Goal: Task Accomplishment & Management: Manage account settings

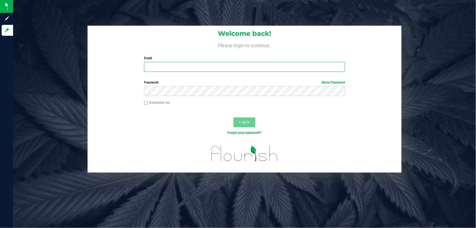
click at [273, 65] on input "Email" at bounding box center [244, 67] width 201 height 10
click at [190, 69] on input "Email" at bounding box center [244, 67] width 201 height 10
type input "rcrews@liveparallel.com`"
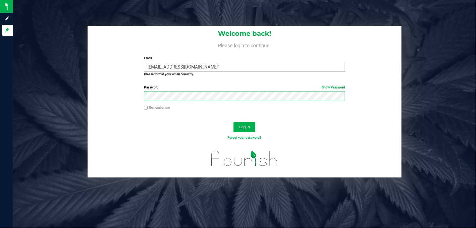
click at [234, 122] on button "Log In" at bounding box center [245, 127] width 22 height 10
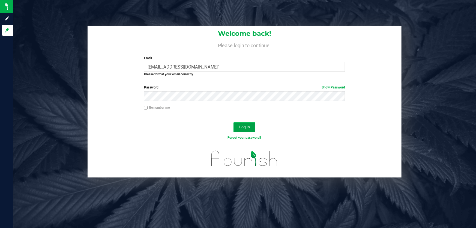
click at [243, 125] on span "Log In" at bounding box center [244, 127] width 11 height 4
click at [248, 129] on span "Log In" at bounding box center [244, 127] width 11 height 4
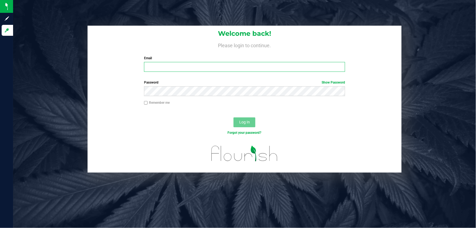
click at [195, 65] on input "Email" at bounding box center [244, 67] width 201 height 10
type input "[EMAIL_ADDRESS][DOMAIN_NAME]"
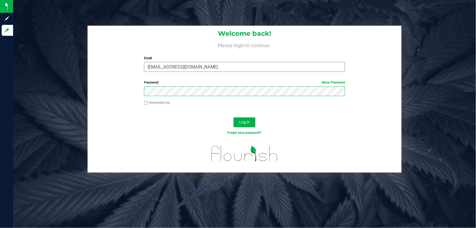
click at [234, 117] on button "Log In" at bounding box center [245, 122] width 22 height 10
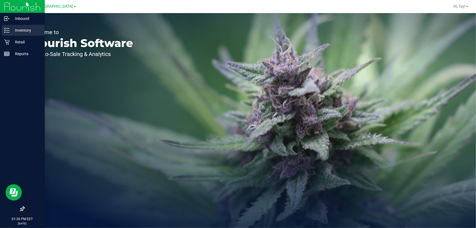
click at [10, 32] on p "Inventory" at bounding box center [26, 30] width 33 height 7
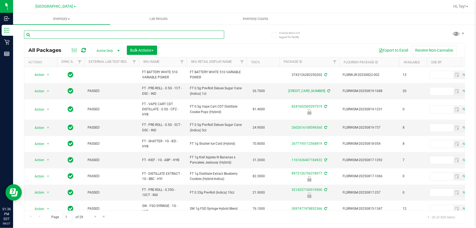
click at [53, 38] on input "text" at bounding box center [124, 35] width 200 height 8
type input "dsc"
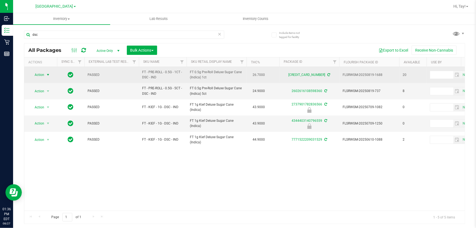
click at [49, 74] on span "select" at bounding box center [48, 75] width 4 height 4
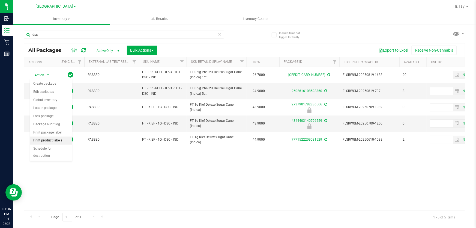
click at [51, 141] on li "Print product labels" at bounding box center [51, 140] width 42 height 8
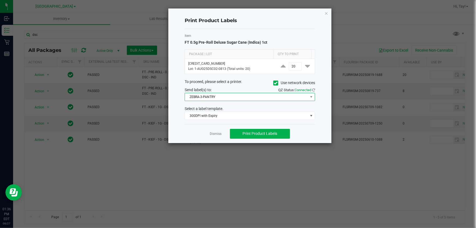
click at [225, 98] on span "ZEBRA-3-PANTRY" at bounding box center [246, 97] width 123 height 8
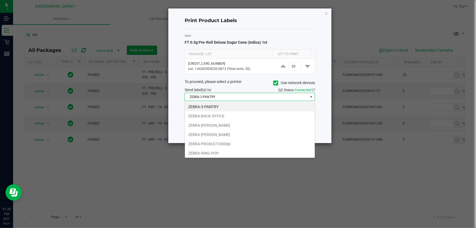
scroll to position [8, 130]
click at [229, 145] on li "ZEBRA-PRODUCT-300dpi" at bounding box center [250, 143] width 130 height 9
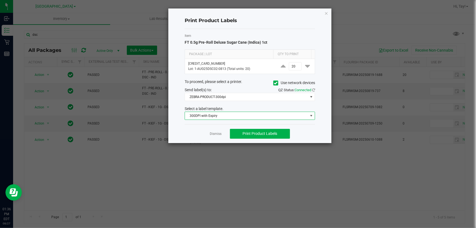
click at [232, 115] on span "300DPI with Expiry" at bounding box center [246, 116] width 123 height 8
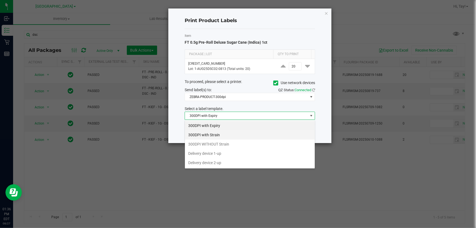
click at [236, 136] on li "300DPI with Strain" at bounding box center [250, 134] width 130 height 9
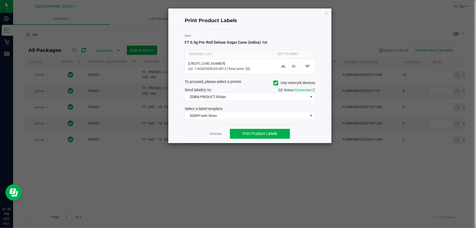
click at [198, 128] on div "Dismiss Print Product Labels" at bounding box center [250, 133] width 130 height 19
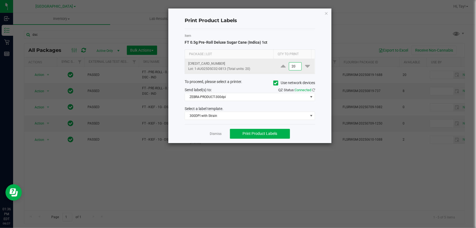
click at [291, 68] on input "20" at bounding box center [295, 66] width 13 height 8
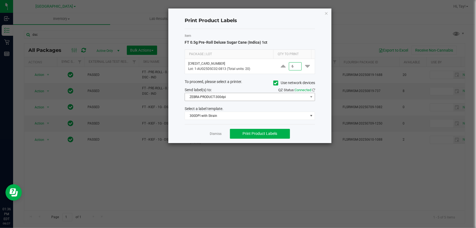
type input "6"
click at [249, 99] on span "ZEBRA-PRODUCT-300dpi" at bounding box center [246, 97] width 123 height 8
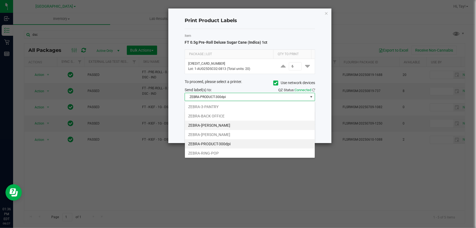
scroll to position [1, 0]
click at [245, 142] on li "ZEBRA-PRODUCT-300dpi" at bounding box center [250, 143] width 130 height 9
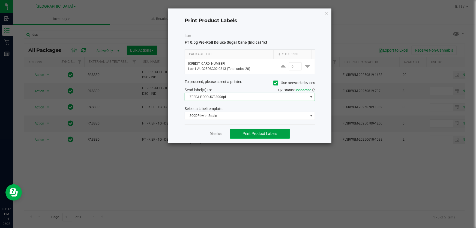
click at [251, 135] on span "Print Product Labels" at bounding box center [260, 133] width 35 height 4
click at [246, 136] on span "Print Product Labels" at bounding box center [260, 133] width 35 height 4
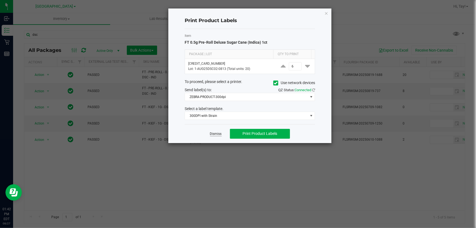
click at [213, 132] on link "Dismiss" at bounding box center [216, 134] width 12 height 5
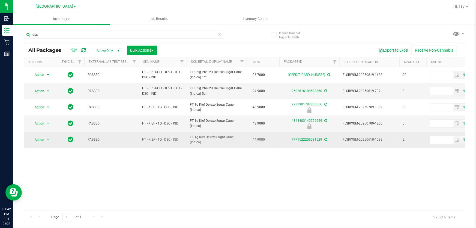
click at [225, 139] on span "FT 1g Kief Deluxe Sugar Cane (Indica)" at bounding box center [216, 140] width 53 height 10
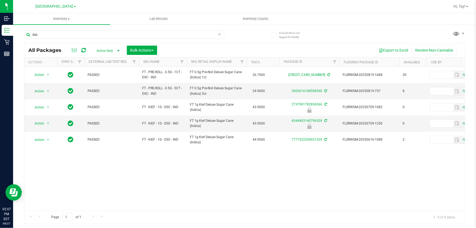
click at [349, 178] on div "Action Action Create package Edit attributes Global inventory Locate package Lo…" at bounding box center [244, 139] width 441 height 144
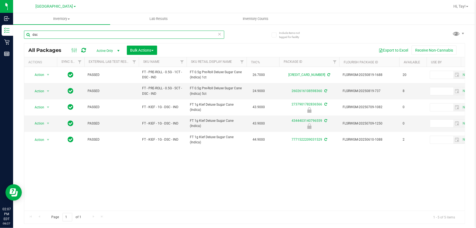
click at [39, 35] on input "dsc" at bounding box center [124, 35] width 200 height 8
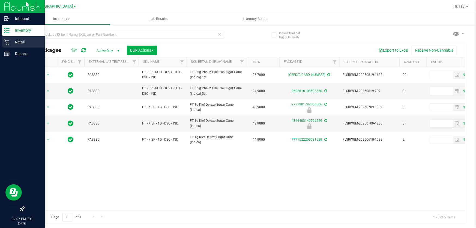
click at [10, 43] on p "Retail" at bounding box center [26, 42] width 33 height 7
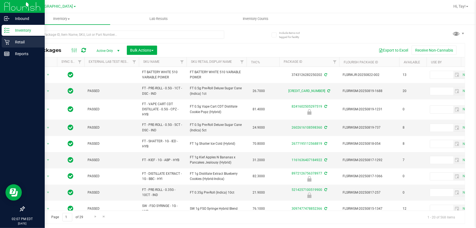
click at [11, 42] on p "Retail" at bounding box center [26, 42] width 33 height 7
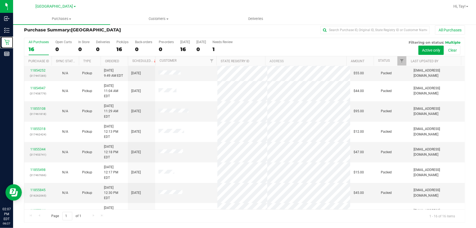
scroll to position [98, 0]
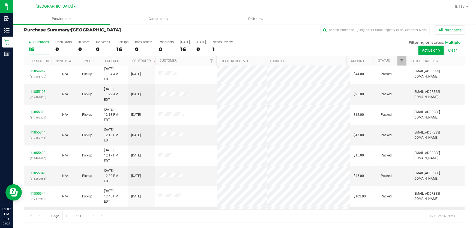
click at [44, 209] on link "11856484" at bounding box center [37, 211] width 15 height 4
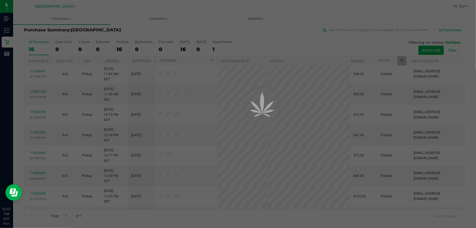
click at [265, 30] on div at bounding box center [238, 114] width 476 height 228
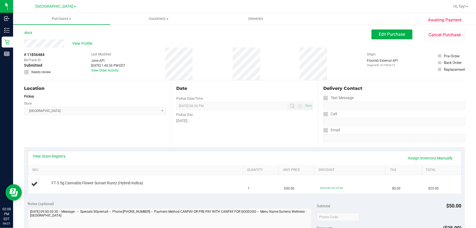
click at [124, 122] on div "Location Pickup Store Orange Park WC Select Store Bonita Springs WC Boynton Bea…" at bounding box center [97, 113] width 147 height 67
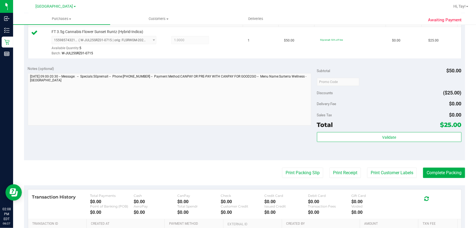
scroll to position [149, 0]
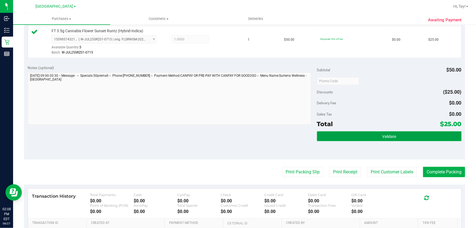
click at [320, 135] on button "Validate" at bounding box center [389, 136] width 145 height 10
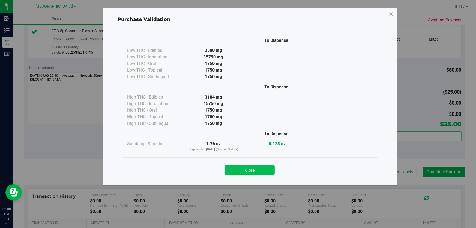
click at [257, 169] on button "Close" at bounding box center [250, 170] width 50 height 10
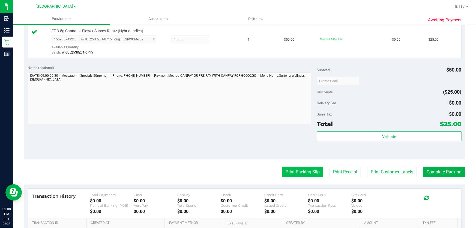
click at [282, 170] on button "Print Packing Slip" at bounding box center [302, 172] width 41 height 10
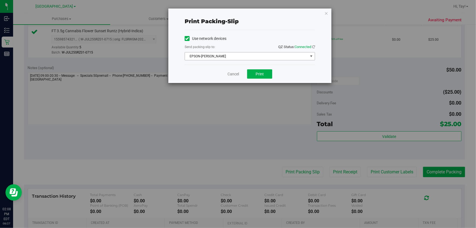
click at [243, 55] on span "EPSON-AUDREY-KITCHING" at bounding box center [246, 56] width 123 height 8
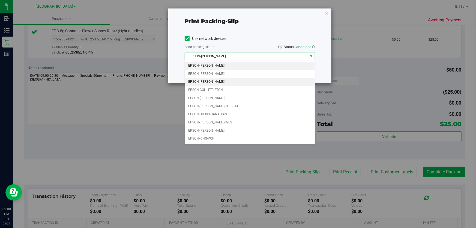
click at [227, 82] on li "EPSON-CLYDE-BUNNY" at bounding box center [250, 82] width 130 height 8
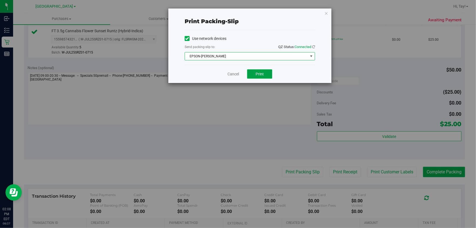
click at [251, 74] on button "Print" at bounding box center [259, 73] width 25 height 9
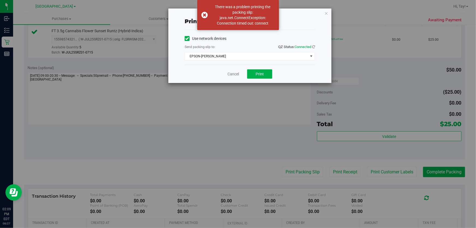
click at [232, 99] on div "Print packing-slip Use network devices Send packing-slip to: QZ Status: Connect…" at bounding box center [240, 114] width 480 height 228
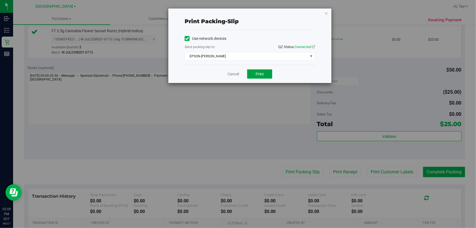
click at [261, 75] on span "Print" at bounding box center [260, 74] width 8 height 4
click at [230, 74] on link "Cancel" at bounding box center [233, 74] width 11 height 6
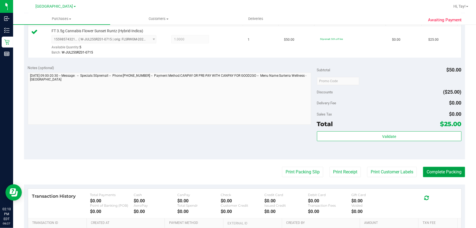
click at [440, 177] on button "Complete Packing" at bounding box center [444, 172] width 42 height 10
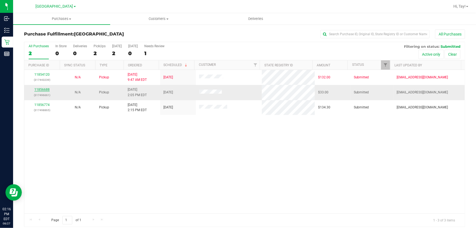
click at [40, 89] on link "11856688" at bounding box center [41, 90] width 15 height 4
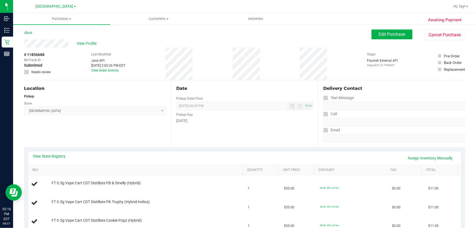
click at [73, 142] on div "Location Pickup Store Orange Park WC Select Store Bonita Springs WC Boynton Bea…" at bounding box center [97, 113] width 147 height 67
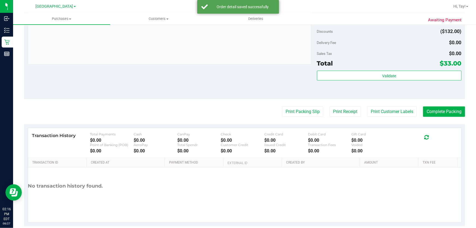
scroll to position [273, 0]
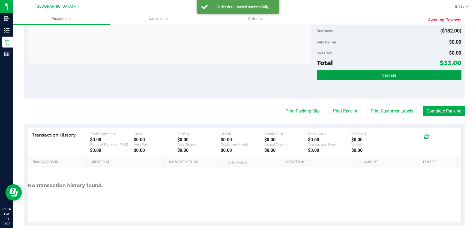
click at [382, 77] on span "Validate" at bounding box center [389, 75] width 14 height 4
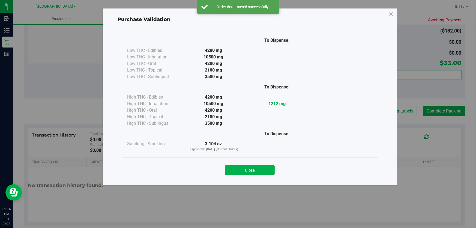
click at [238, 173] on button "Close" at bounding box center [250, 170] width 50 height 10
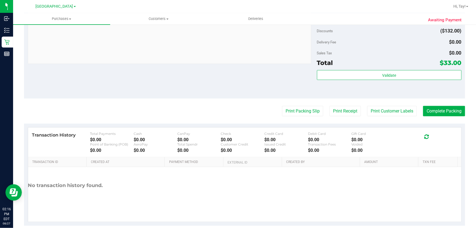
click at [276, 115] on div "Print Packing Slip Print Receipt Print Customer Labels Complete Packing" at bounding box center [244, 111] width 441 height 10
click at [282, 113] on button "Print Packing Slip" at bounding box center [302, 111] width 41 height 10
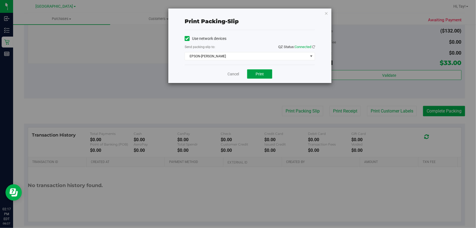
click at [265, 74] on button "Print" at bounding box center [259, 73] width 25 height 9
click at [234, 75] on link "Cancel" at bounding box center [233, 74] width 11 height 6
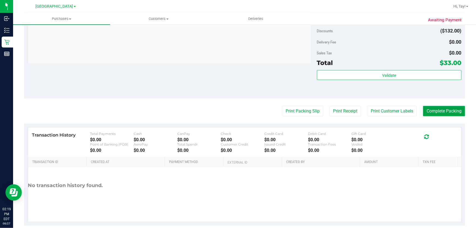
click at [423, 111] on button "Complete Packing" at bounding box center [444, 111] width 42 height 10
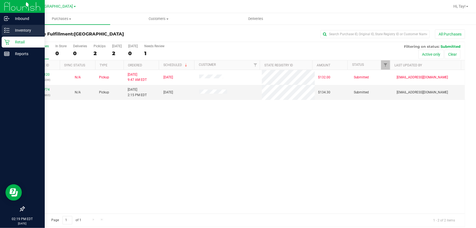
click at [9, 26] on div "Inventory" at bounding box center [23, 30] width 43 height 11
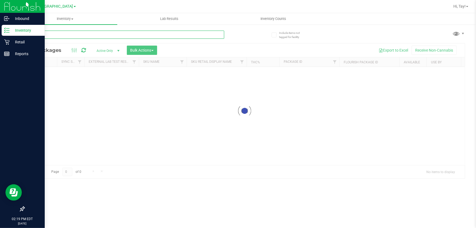
click at [71, 34] on input "text" at bounding box center [124, 35] width 200 height 8
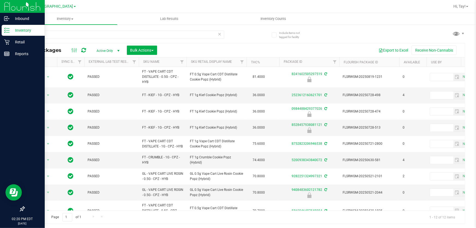
click at [234, 62] on th "Sku Retail Display Name" at bounding box center [217, 62] width 60 height 10
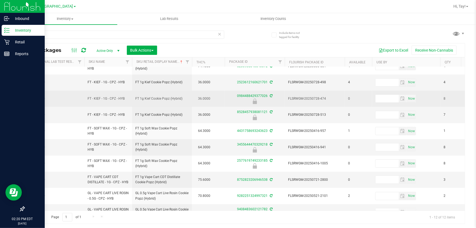
scroll to position [62, 55]
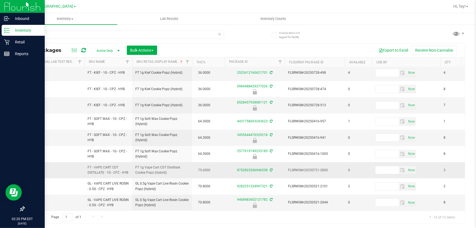
drag, startPoint x: 168, startPoint y: 167, endPoint x: 135, endPoint y: 166, distance: 33.6
click at [135, 166] on td "FT 1g Vape Cart CDT Distillate Cookie Popz (Hybrid)" at bounding box center [162, 170] width 60 height 16
copy span "FT 1g Vape Cart CDT Distillate Cookie Popz (Hybrid)"
click at [149, 39] on div "cpz" at bounding box center [124, 37] width 200 height 13
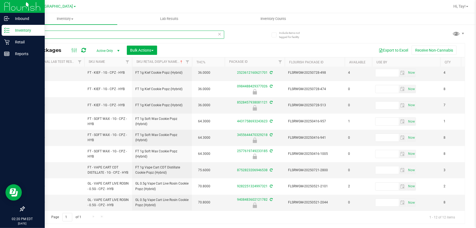
click at [150, 35] on input "cpz" at bounding box center [124, 35] width 200 height 8
paste input "FT 1g Vape Cart CDT Distillate Cookie Popz (Hybrid)"
type input "FT 1g Vape Cart CDT Distillate Cookie Popz (Hybrid)"
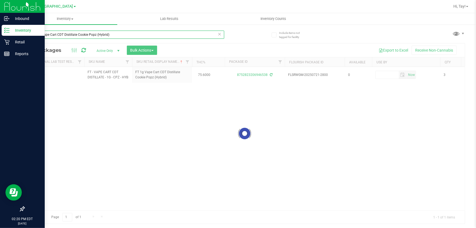
scroll to position [0, 55]
click at [113, 36] on input "FT 1g Vape Cart CDT Distillate Cookie Popz (Hybrid)" at bounding box center [124, 35] width 200 height 8
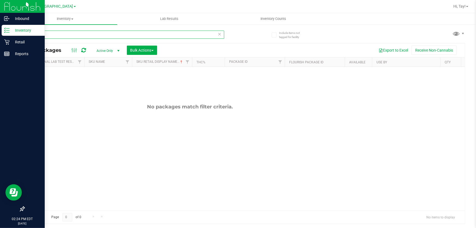
type input "u"
type input "abp"
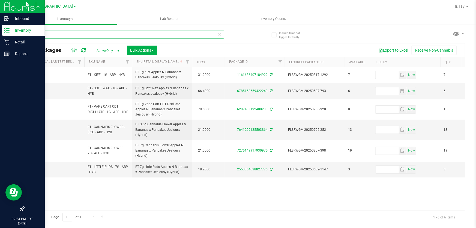
click at [175, 34] on input "abp" at bounding box center [124, 35] width 200 height 8
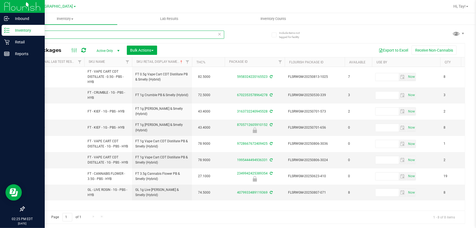
click at [123, 36] on input "pbs" at bounding box center [124, 35] width 200 height 8
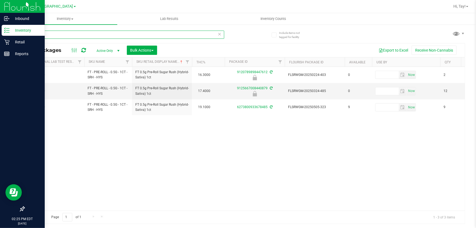
click at [161, 34] on input "srh" at bounding box center [124, 35] width 200 height 8
type input "mab"
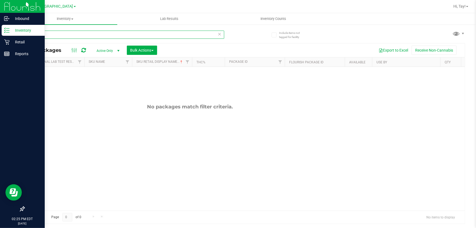
click at [161, 34] on input "mab" at bounding box center [124, 35] width 200 height 8
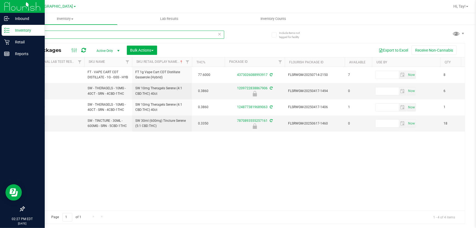
type input "s"
type input "crumble"
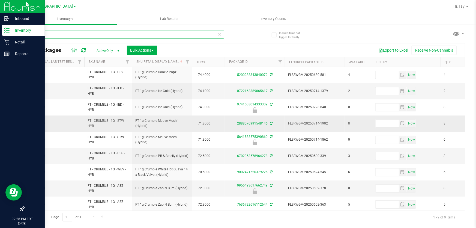
scroll to position [5, 55]
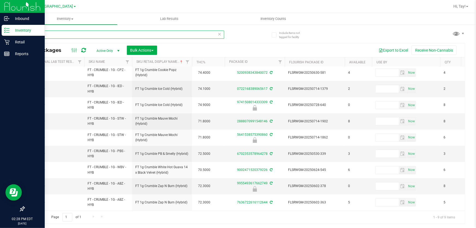
click at [71, 35] on input "crumble" at bounding box center [124, 35] width 200 height 8
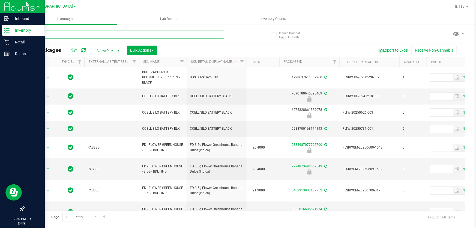
type input "arz"
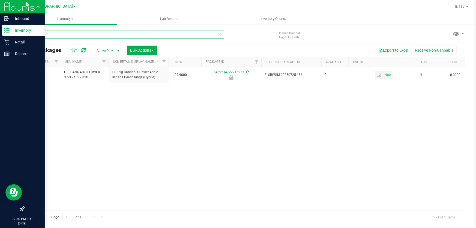
scroll to position [0, 86]
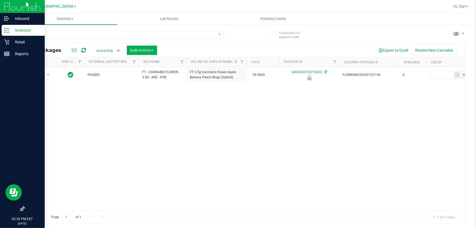
click at [124, 158] on div "Action Action Edit attributes Global inventory Locate package Package audit log…" at bounding box center [244, 139] width 441 height 144
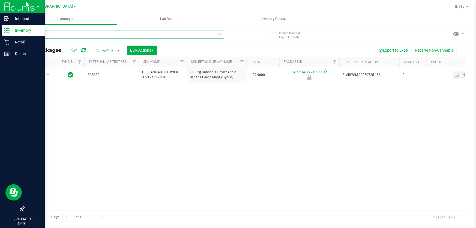
click at [82, 36] on input "arz" at bounding box center [124, 35] width 200 height 8
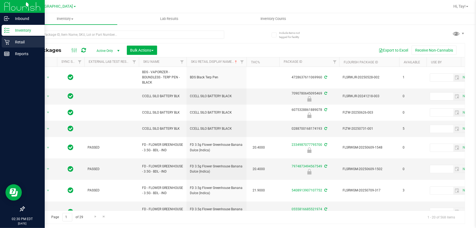
click at [13, 46] on div "Retail" at bounding box center [23, 42] width 43 height 11
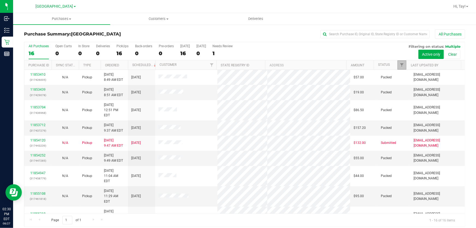
click at [400, 67] on span "Filter" at bounding box center [402, 65] width 4 height 4
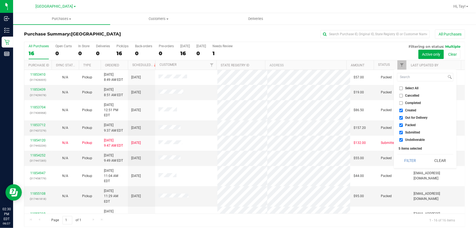
click at [414, 110] on span "Created" at bounding box center [410, 110] width 11 height 3
click at [403, 110] on input "Created" at bounding box center [401, 111] width 4 height 4
checkbox input "false"
click at [415, 117] on span "Out for Delivery" at bounding box center [416, 117] width 22 height 3
click at [403, 117] on input "Out for Delivery" at bounding box center [401, 118] width 4 height 4
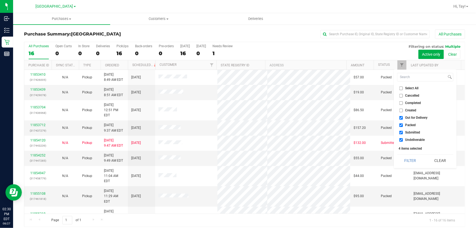
checkbox input "false"
click at [414, 124] on span "Packed" at bounding box center [410, 124] width 11 height 3
click at [403, 124] on input "Packed" at bounding box center [401, 125] width 4 height 4
checkbox input "false"
click at [412, 138] on span "Undeliverable" at bounding box center [415, 139] width 20 height 3
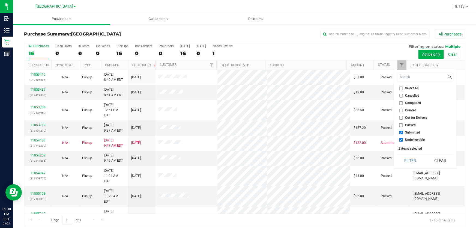
click at [403, 138] on input "Undeliverable" at bounding box center [401, 140] width 4 height 4
checkbox input "false"
click at [408, 156] on button "Filter" at bounding box center [410, 160] width 26 height 12
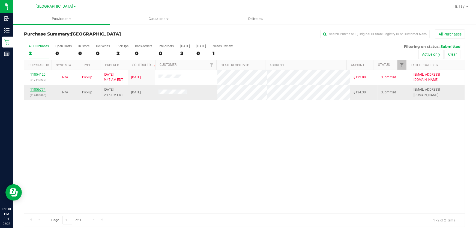
click at [43, 90] on link "11856774" at bounding box center [37, 90] width 15 height 4
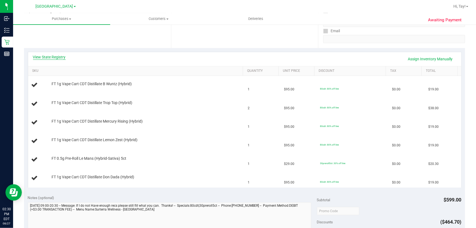
click at [57, 55] on link "View State Registry" at bounding box center [49, 56] width 33 height 5
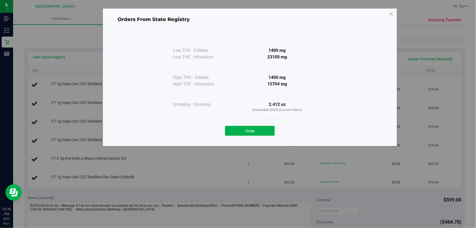
drag, startPoint x: 280, startPoint y: 88, endPoint x: 264, endPoint y: 88, distance: 15.6
click at [264, 88] on div at bounding box center [277, 94] width 99 height 14
click at [256, 130] on button "Close" at bounding box center [250, 131] width 50 height 10
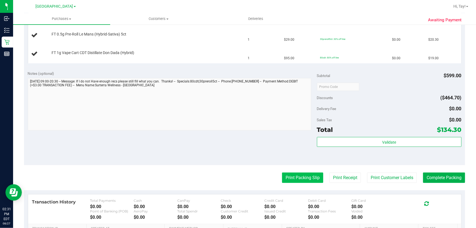
click at [298, 177] on button "Print Packing Slip" at bounding box center [302, 177] width 41 height 10
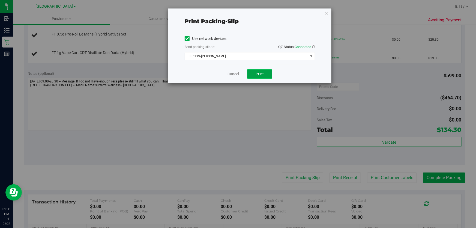
click at [253, 74] on button "Print" at bounding box center [259, 73] width 25 height 9
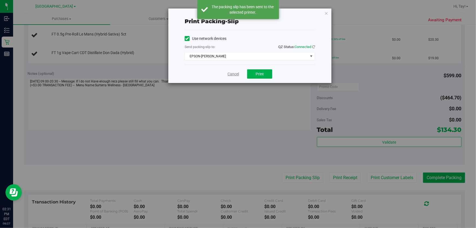
click at [234, 73] on link "Cancel" at bounding box center [233, 74] width 11 height 6
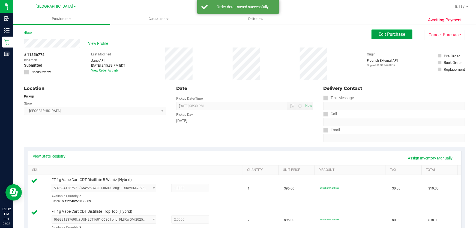
click at [398, 32] on span "Edit Purchase" at bounding box center [392, 34] width 26 height 5
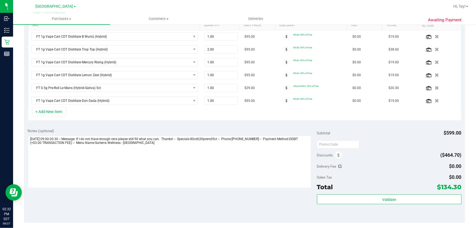
scroll to position [149, 0]
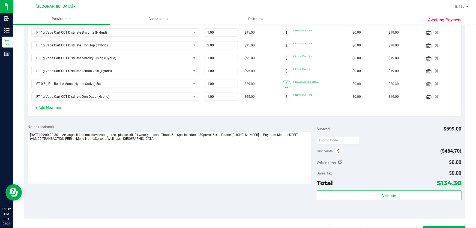
click at [284, 84] on span at bounding box center [287, 84] width 8 height 8
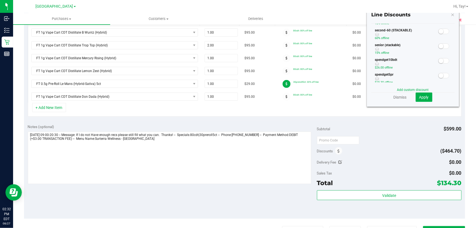
scroll to position [124, 0]
click at [439, 52] on small at bounding box center [441, 50] width 5 height 5
click at [423, 98] on span "Apply" at bounding box center [424, 97] width 10 height 4
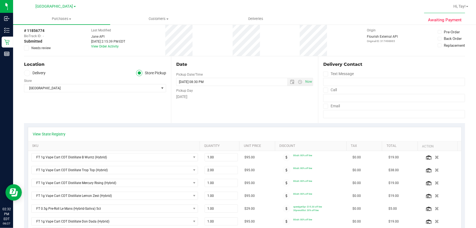
scroll to position [0, 0]
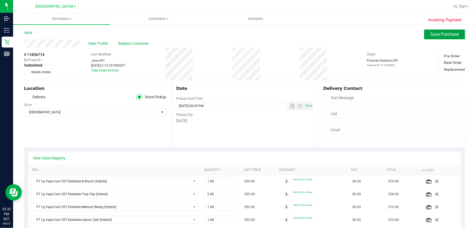
click at [425, 37] on button "Save Purchase" at bounding box center [444, 34] width 41 height 10
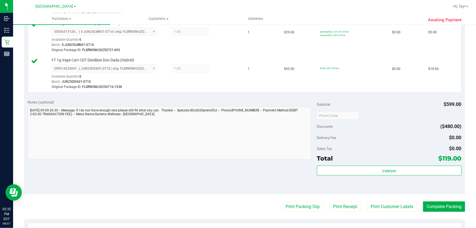
scroll to position [347, 0]
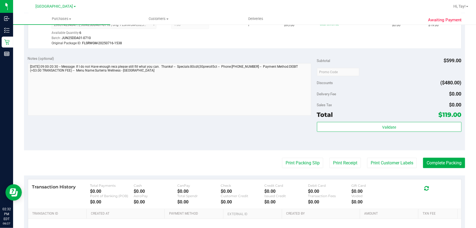
click at [337, 131] on div "Validate" at bounding box center [389, 127] width 145 height 10
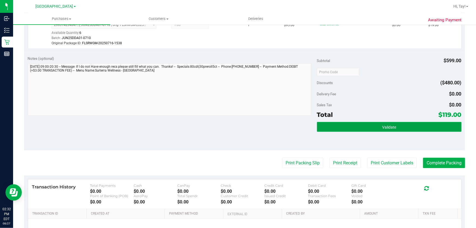
click at [340, 127] on button "Validate" at bounding box center [389, 127] width 145 height 10
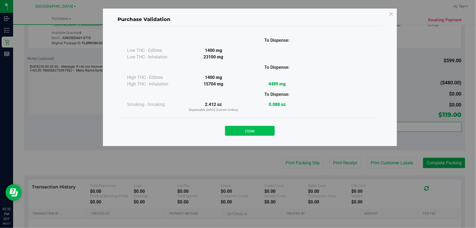
click at [264, 133] on button "Close" at bounding box center [250, 131] width 50 height 10
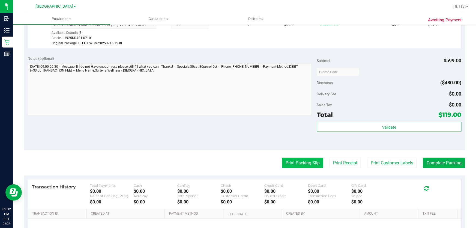
click at [289, 161] on button "Print Packing Slip" at bounding box center [302, 163] width 41 height 10
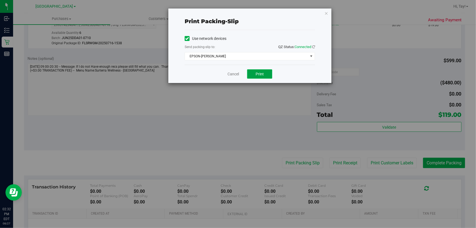
click at [259, 76] on span "Print" at bounding box center [260, 74] width 8 height 4
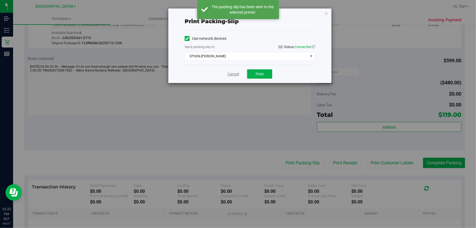
click at [234, 75] on link "Cancel" at bounding box center [233, 74] width 11 height 6
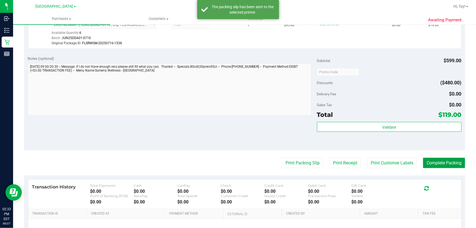
click at [435, 163] on button "Complete Packing" at bounding box center [444, 163] width 42 height 10
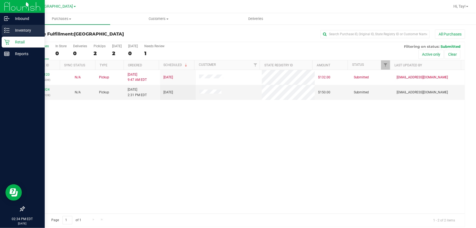
click at [8, 29] on icon at bounding box center [6, 30] width 5 height 5
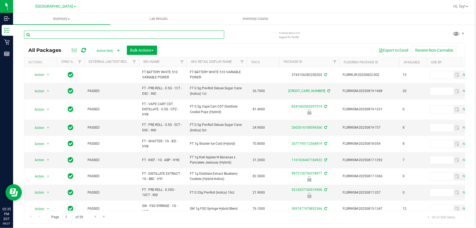
click at [85, 36] on input "text" at bounding box center [124, 35] width 200 height 8
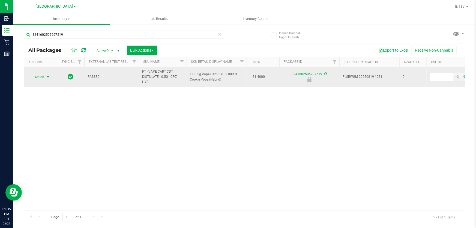
click at [46, 76] on span "select" at bounding box center [48, 77] width 4 height 4
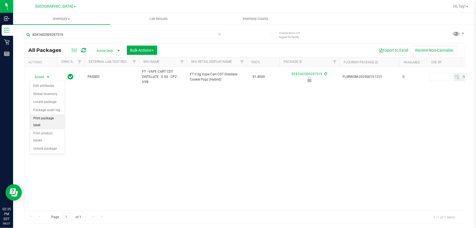
click at [57, 117] on li "Print package label" at bounding box center [47, 121] width 35 height 15
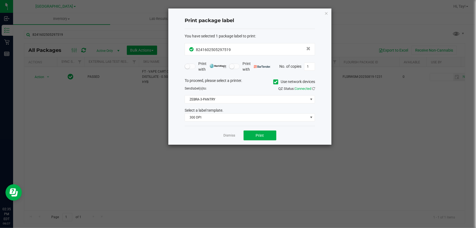
click at [225, 123] on div "You have selected 1 package label to print : 8241602505297519 Print with Print …" at bounding box center [250, 77] width 130 height 97
click at [225, 121] on div "You have selected 1 package label to print : 8241602505297519 Print with Print …" at bounding box center [250, 77] width 130 height 97
click at [217, 120] on span "300 DPI" at bounding box center [246, 117] width 123 height 8
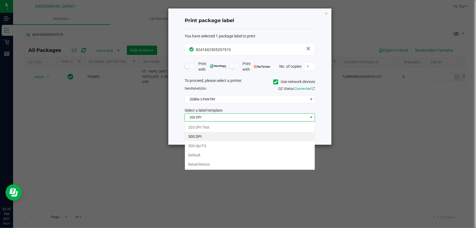
scroll to position [8, 130]
click at [211, 126] on li "203 DPI Test" at bounding box center [250, 127] width 130 height 9
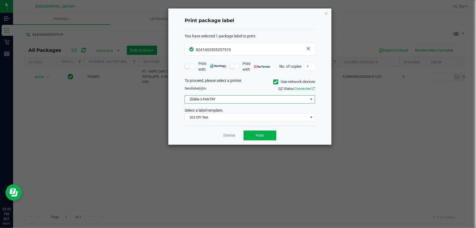
click at [217, 100] on span "ZEBRA-3-PANTRY" at bounding box center [246, 99] width 123 height 8
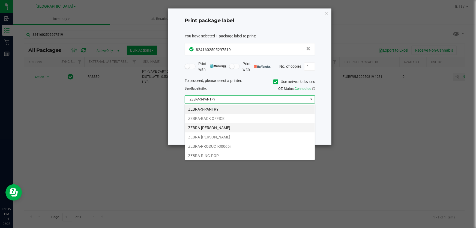
click at [221, 127] on li "ZEBRA-CLYDE-BUNNY" at bounding box center [250, 127] width 130 height 9
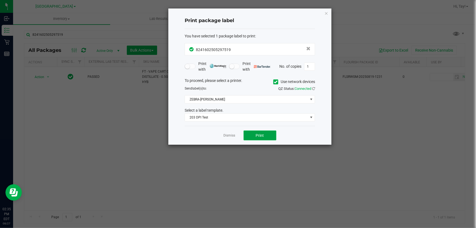
click at [254, 135] on button "Print" at bounding box center [260, 135] width 33 height 10
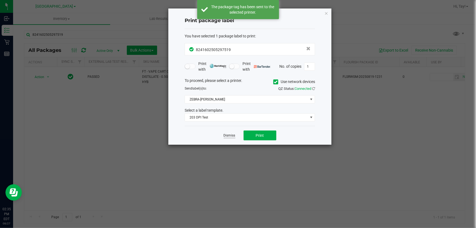
click at [232, 136] on link "Dismiss" at bounding box center [230, 135] width 12 height 5
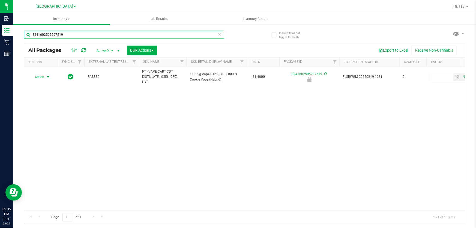
click at [119, 37] on input "8241602505297519" at bounding box center [124, 35] width 200 height 8
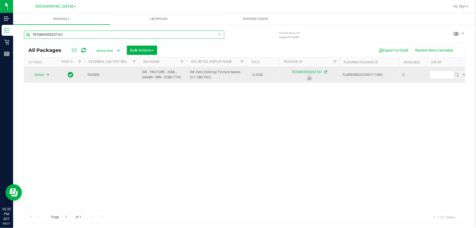
type input "7870893555257161"
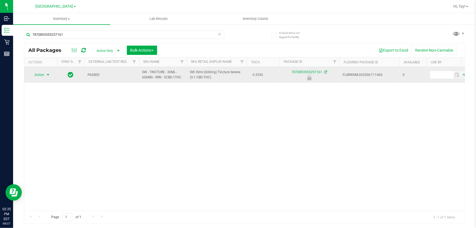
click at [41, 75] on span "Action" at bounding box center [37, 75] width 15 height 8
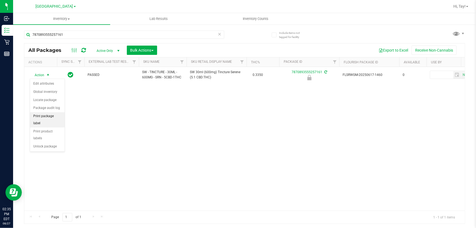
click at [57, 118] on li "Print package label" at bounding box center [47, 119] width 35 height 15
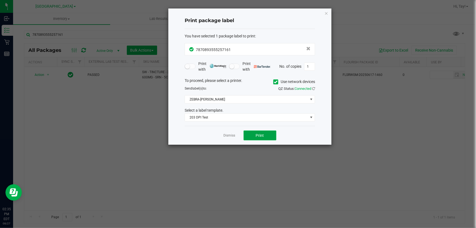
click at [263, 138] on button "Print" at bounding box center [260, 135] width 33 height 10
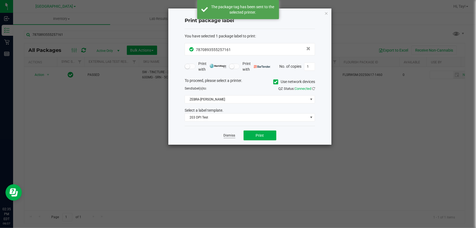
click at [229, 134] on link "Dismiss" at bounding box center [230, 135] width 12 height 5
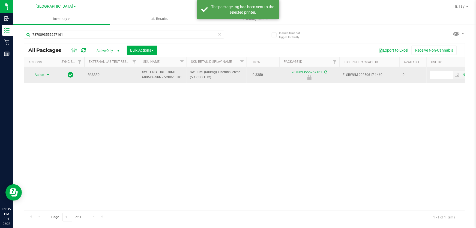
click at [37, 71] on span "Action" at bounding box center [37, 75] width 15 height 8
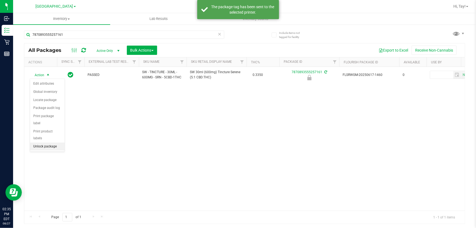
click at [48, 142] on li "Unlock package" at bounding box center [47, 146] width 35 height 8
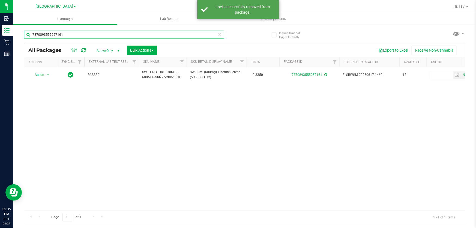
click at [76, 38] on input "7870893555257161" at bounding box center [124, 35] width 200 height 8
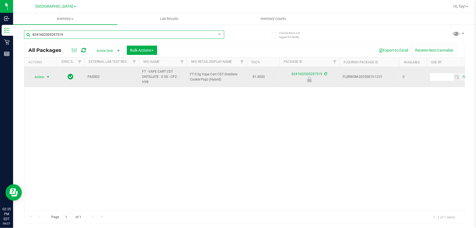
type input "8241602505297519"
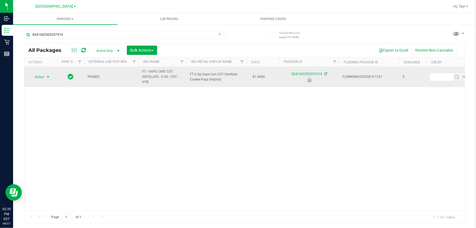
click at [46, 76] on span "select" at bounding box center [48, 77] width 4 height 4
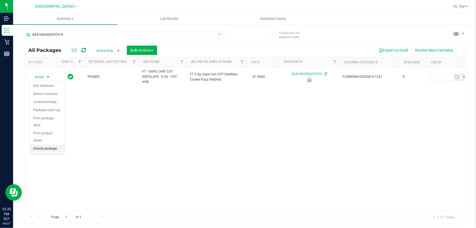
click at [41, 145] on li "Unlock package" at bounding box center [47, 149] width 35 height 8
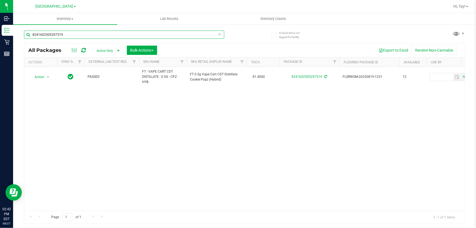
click at [162, 36] on input "8241602505297519" at bounding box center [124, 35] width 200 height 8
type input "8"
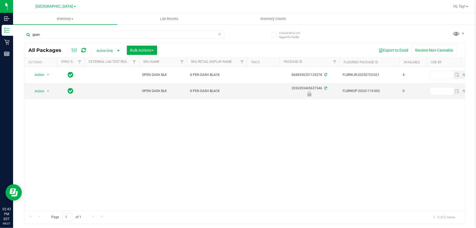
click at [201, 121] on div "Action Action Create package Edit attributes Global inventory Locate package Lo…" at bounding box center [244, 139] width 441 height 144
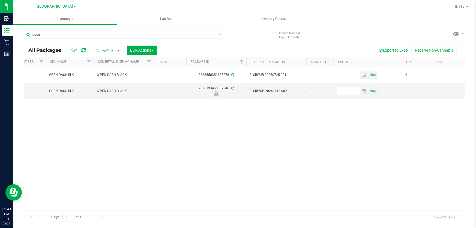
scroll to position [0, 100]
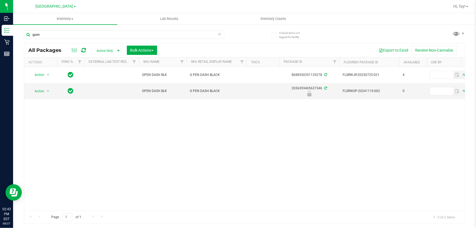
click at [144, 167] on div "Action Action Create package Edit attributes Global inventory Locate package Lo…" at bounding box center [244, 139] width 441 height 144
click at [239, 149] on div "Action Action Create package Edit attributes Global inventory Locate package Lo…" at bounding box center [244, 139] width 441 height 144
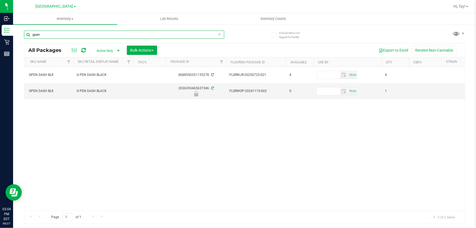
click at [89, 34] on input "gpen" at bounding box center [124, 35] width 200 height 8
type input "CPZ"
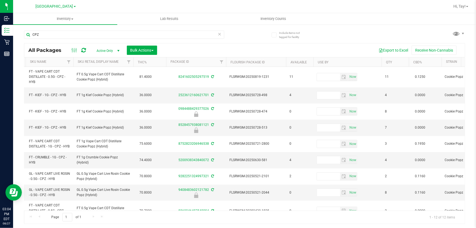
click at [122, 63] on th "Sku Retail Display Name" at bounding box center [103, 62] width 60 height 10
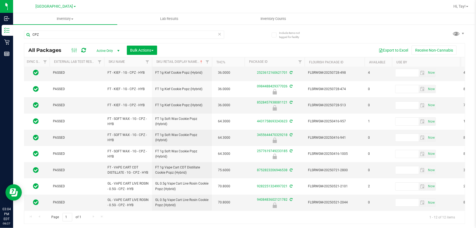
scroll to position [0, 41]
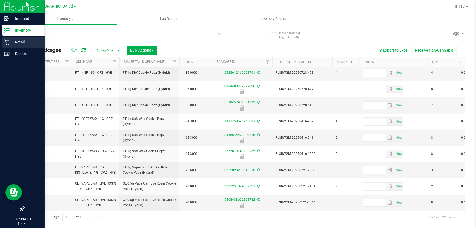
click at [10, 41] on p "Retail" at bounding box center [26, 42] width 33 height 7
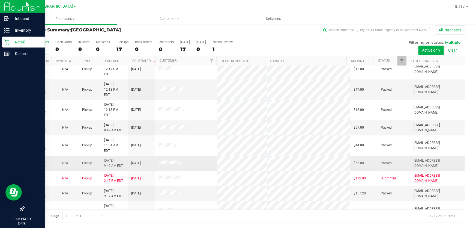
scroll to position [112, 0]
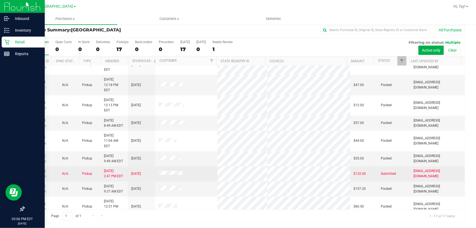
click at [43, 169] on link "11854120" at bounding box center [37, 171] width 15 height 4
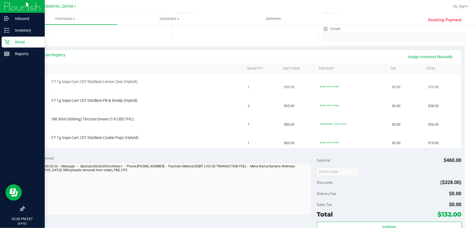
scroll to position [103, 0]
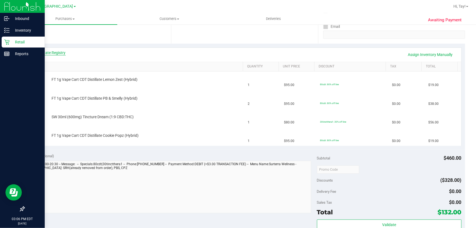
click at [64, 52] on link "View State Registry" at bounding box center [49, 52] width 33 height 5
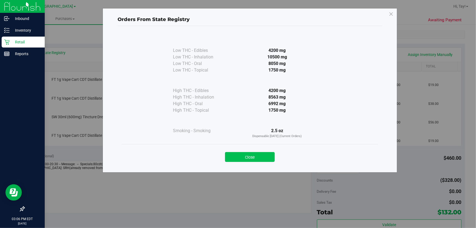
click at [272, 159] on button "Close" at bounding box center [250, 157] width 50 height 10
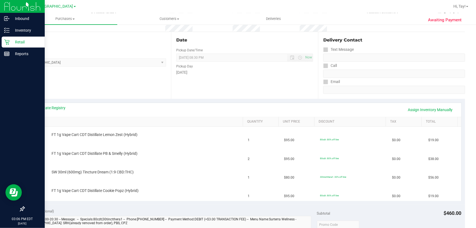
scroll to position [74, 0]
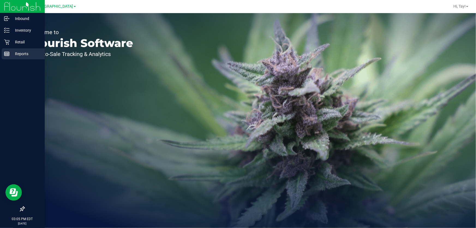
click at [16, 52] on p "Reports" at bounding box center [26, 53] width 33 height 7
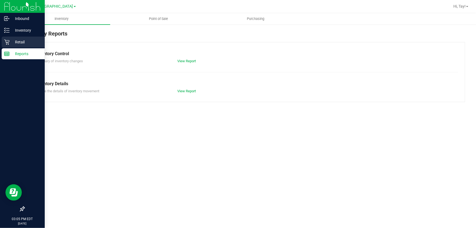
click at [10, 41] on p "Retail" at bounding box center [26, 42] width 33 height 7
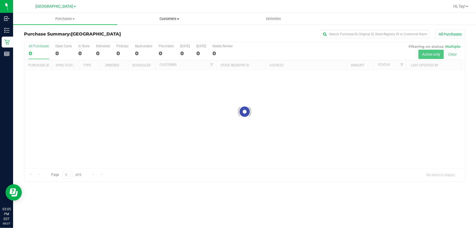
click at [162, 19] on span "Customers" at bounding box center [170, 18] width 104 height 5
click at [142, 31] on span "All customers" at bounding box center [136, 33] width 39 height 5
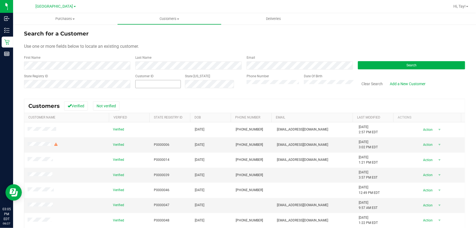
click at [162, 80] on span at bounding box center [158, 84] width 46 height 8
paste input "1564087"
type input "1564087"
click at [389, 67] on button "Search" at bounding box center [411, 65] width 107 height 8
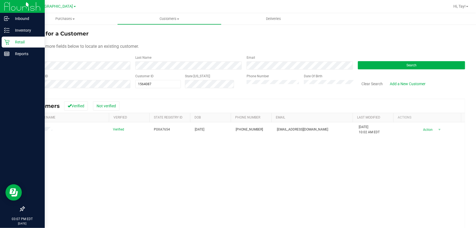
click at [34, 43] on p "Retail" at bounding box center [26, 42] width 33 height 7
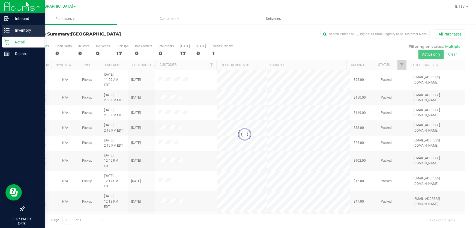
click at [35, 32] on p "Inventory" at bounding box center [26, 30] width 33 height 7
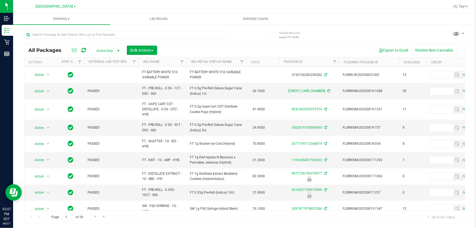
click at [236, 62] on th "Sku Retail Display Name" at bounding box center [217, 62] width 60 height 10
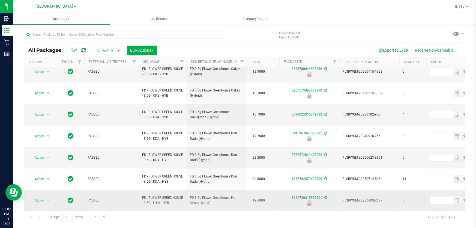
scroll to position [189, 0]
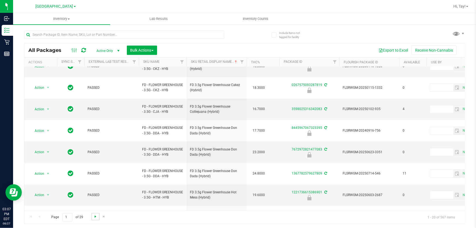
click at [96, 217] on span "Go to the next page" at bounding box center [95, 216] width 4 height 4
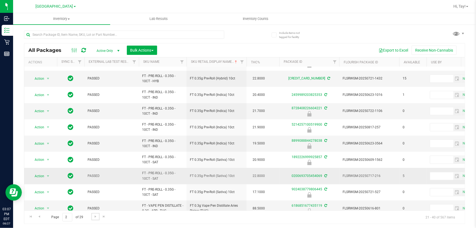
scroll to position [183, 0]
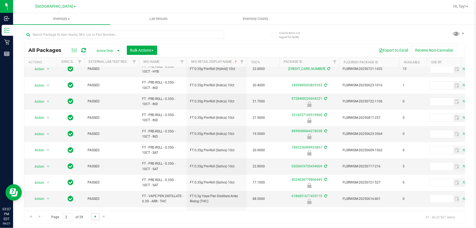
click at [96, 218] on span "Go to the next page" at bounding box center [95, 216] width 4 height 4
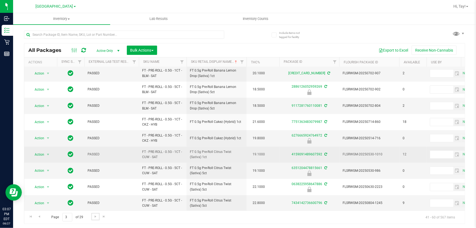
scroll to position [183, 0]
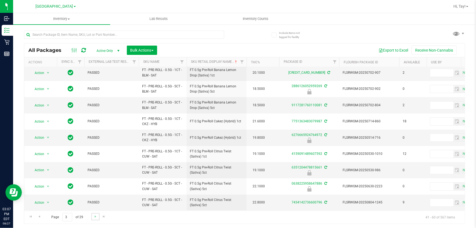
click at [95, 218] on link "Go to the next page" at bounding box center [95, 216] width 8 height 7
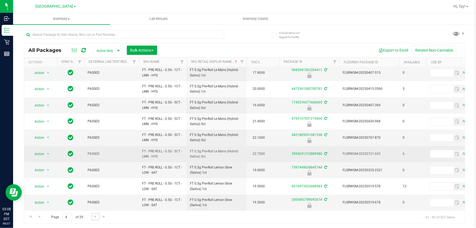
scroll to position [183, 0]
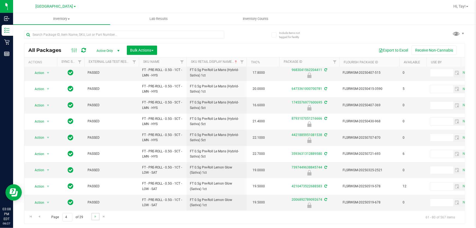
click at [92, 215] on link "Go to the next page" at bounding box center [95, 216] width 8 height 7
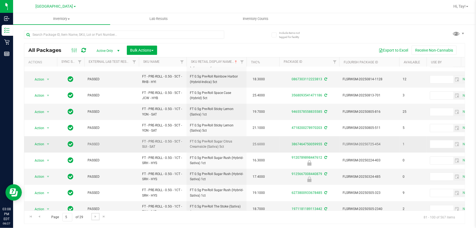
scroll to position [183, 0]
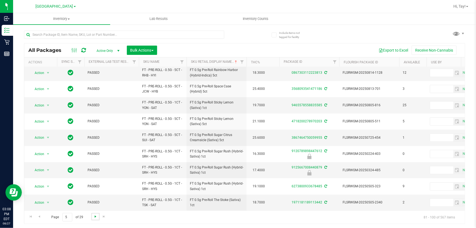
click at [97, 217] on span "Go to the next page" at bounding box center [95, 216] width 4 height 4
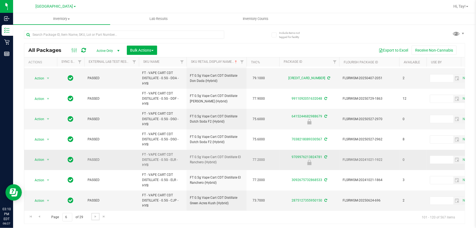
scroll to position [250, 0]
click at [95, 218] on span "Go to the next page" at bounding box center [95, 216] width 4 height 4
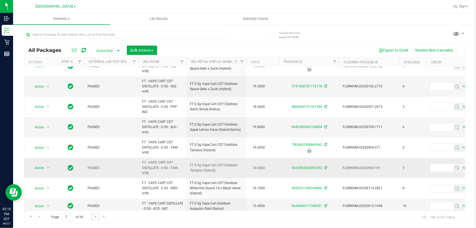
scroll to position [261, 0]
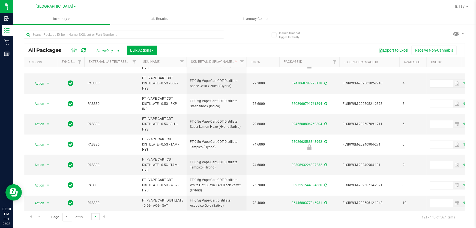
click at [96, 216] on span "Go to the next page" at bounding box center [95, 216] width 4 height 4
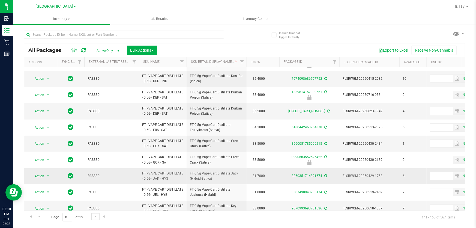
scroll to position [183, 0]
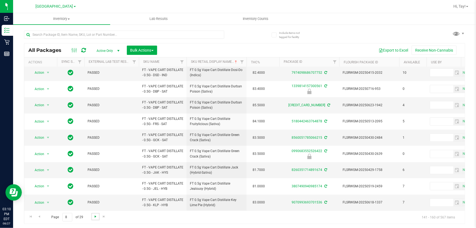
click at [94, 216] on span "Go to the next page" at bounding box center [95, 216] width 4 height 4
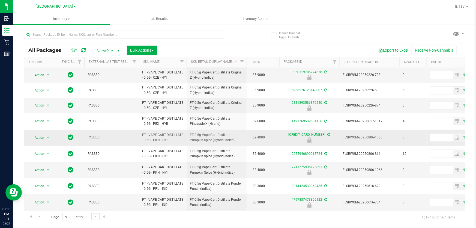
scroll to position [178, 0]
click at [94, 217] on span "Go to the next page" at bounding box center [95, 216] width 4 height 4
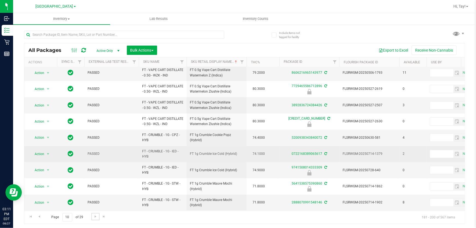
scroll to position [199, 0]
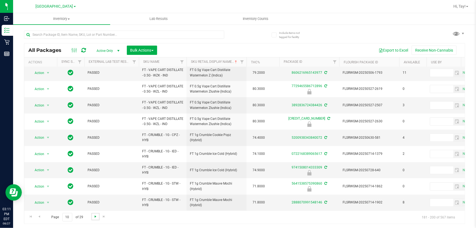
click at [93, 217] on span "Go to the next page" at bounding box center [95, 216] width 4 height 4
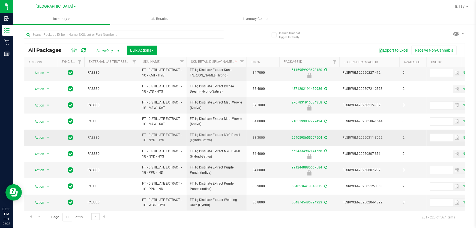
scroll to position [183, 0]
click at [96, 217] on span "Go to the next page" at bounding box center [95, 216] width 4 height 4
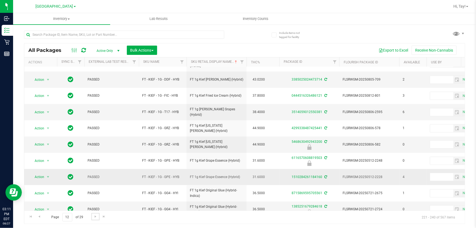
scroll to position [183, 0]
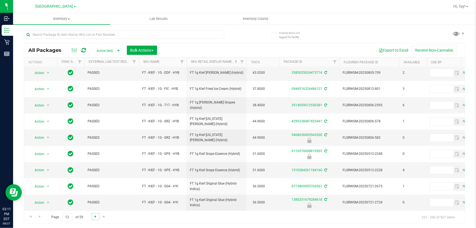
click at [93, 216] on span "Go to the next page" at bounding box center [95, 216] width 4 height 4
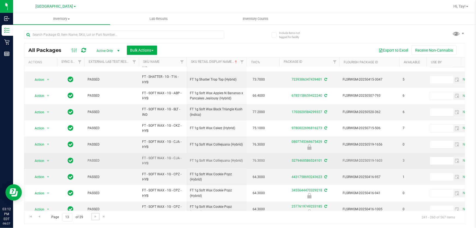
scroll to position [183, 0]
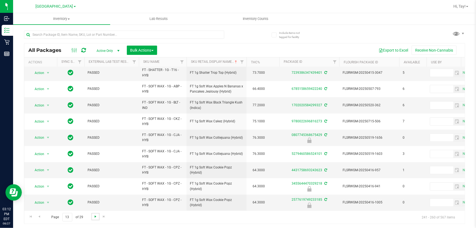
click at [97, 214] on span "Go to the next page" at bounding box center [95, 216] width 4 height 4
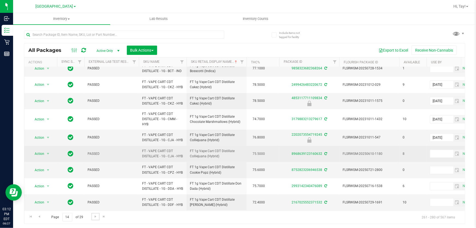
scroll to position [213, 0]
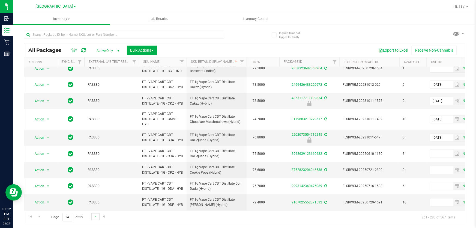
click at [96, 218] on link "Go to the next page" at bounding box center [95, 216] width 8 height 7
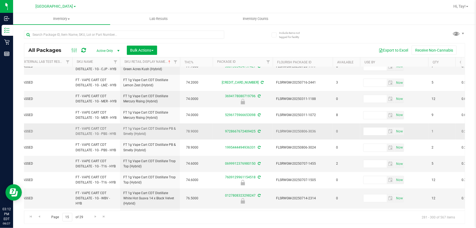
click at [210, 139] on td "78.9000" at bounding box center [196, 131] width 33 height 16
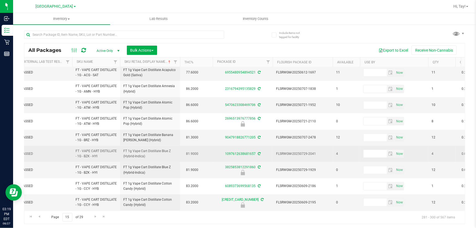
scroll to position [204, 67]
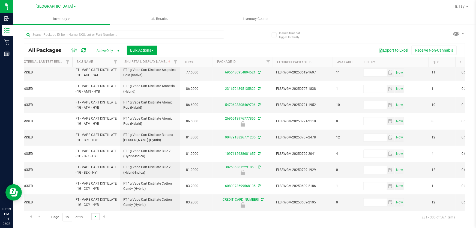
click at [95, 216] on span "Go to the next page" at bounding box center [95, 216] width 4 height 4
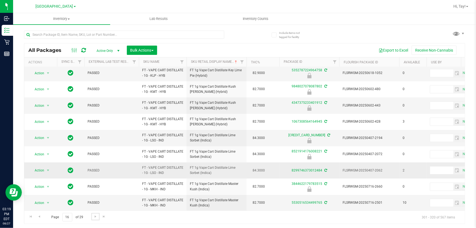
scroll to position [183, 0]
click at [94, 218] on span "Go to the next page" at bounding box center [95, 216] width 4 height 4
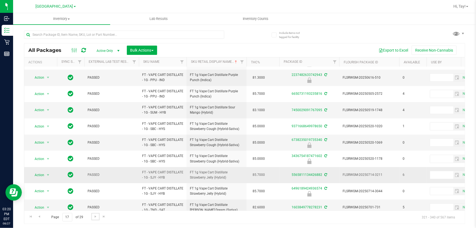
scroll to position [181, 0]
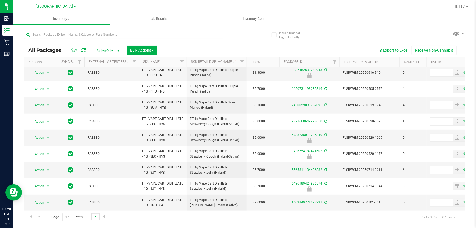
click at [95, 217] on span "Go to the next page" at bounding box center [95, 216] width 4 height 4
